Goal: Transaction & Acquisition: Book appointment/travel/reservation

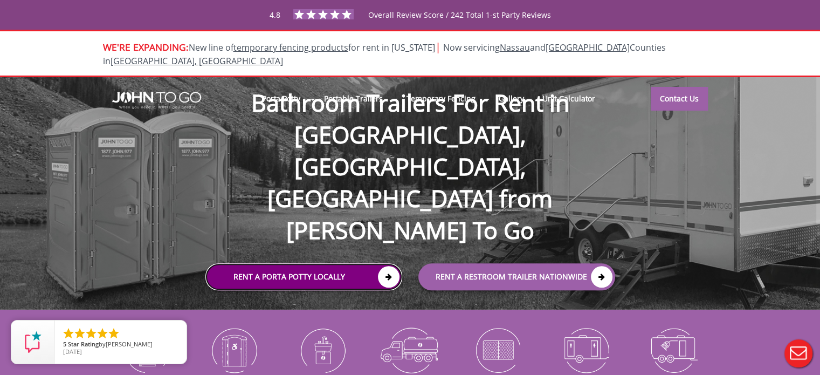
click at [300, 263] on link "Rent a Porta Potty Locally" at bounding box center [303, 276] width 197 height 27
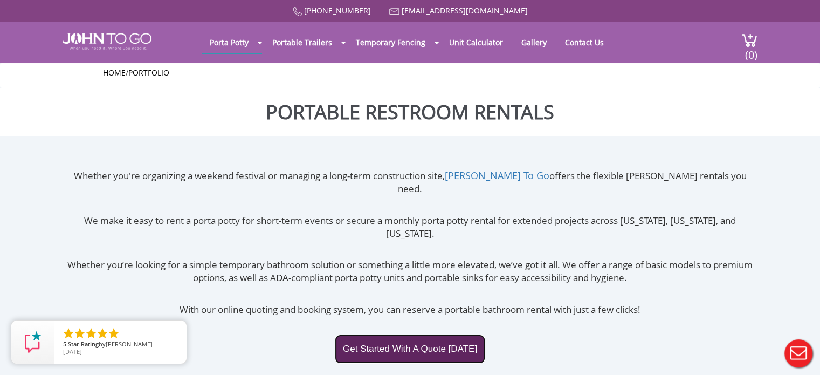
click at [425, 334] on link "Get Started With A Quote Today" at bounding box center [410, 348] width 150 height 29
